Goal: Navigation & Orientation: Find specific page/section

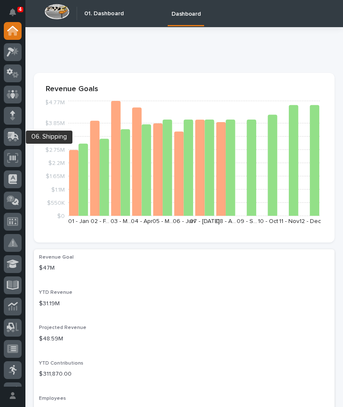
click at [11, 135] on icon at bounding box center [12, 137] width 10 height 8
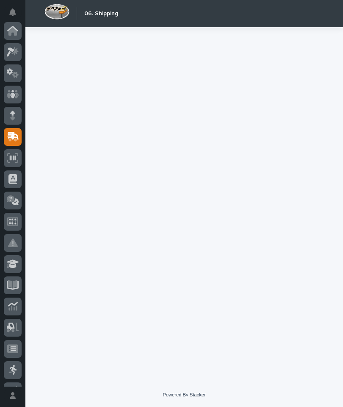
scroll to position [106, 0]
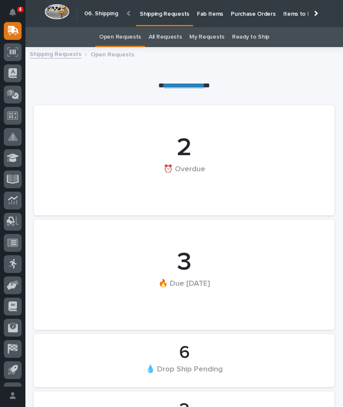
click at [207, 14] on p "Fab Items" at bounding box center [210, 9] width 26 height 18
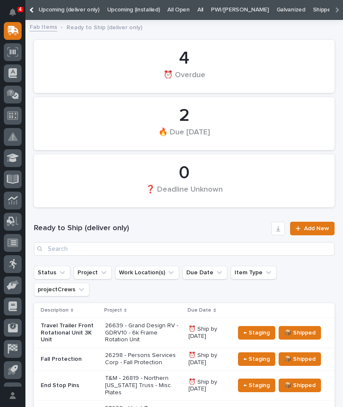
click at [197, 13] on link "All" at bounding box center [200, 10] width 6 height 20
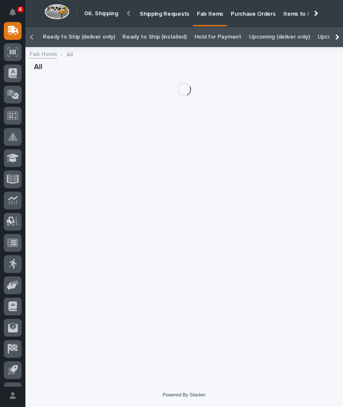
scroll to position [27, 0]
